Goal: Find specific page/section: Find specific page/section

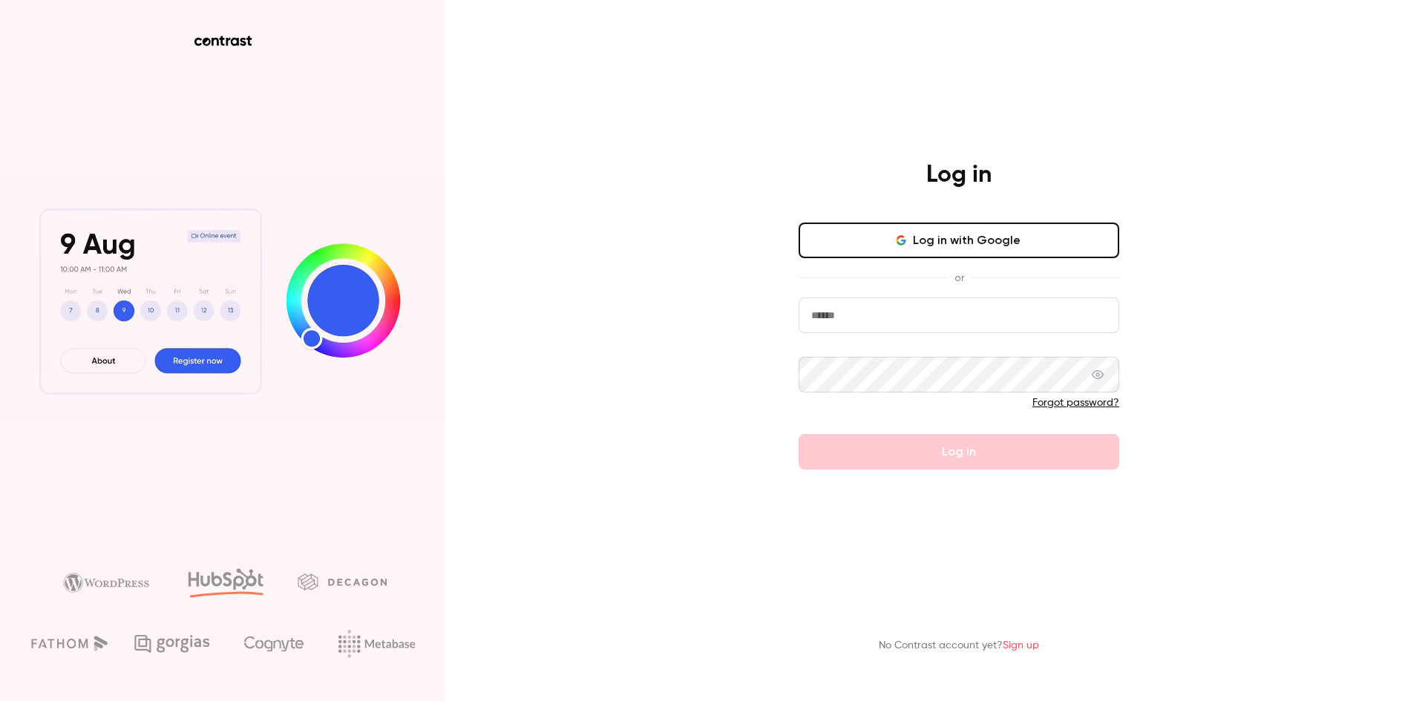
click at [889, 237] on button "Log in with Google" at bounding box center [958, 241] width 321 height 36
